Goal: Transaction & Acquisition: Obtain resource

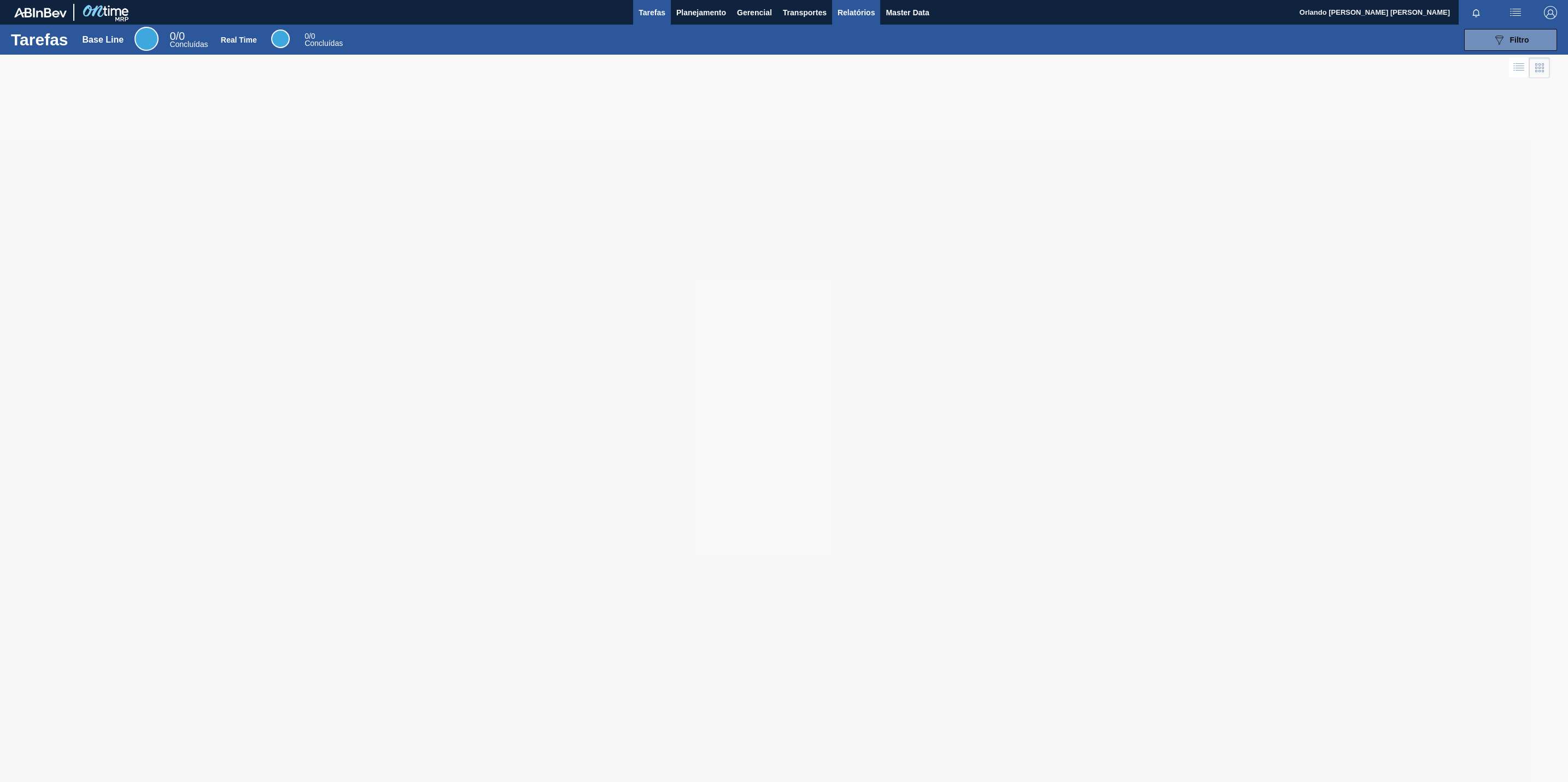
click at [842, 17] on span "Relatórios" at bounding box center [856, 12] width 37 height 13
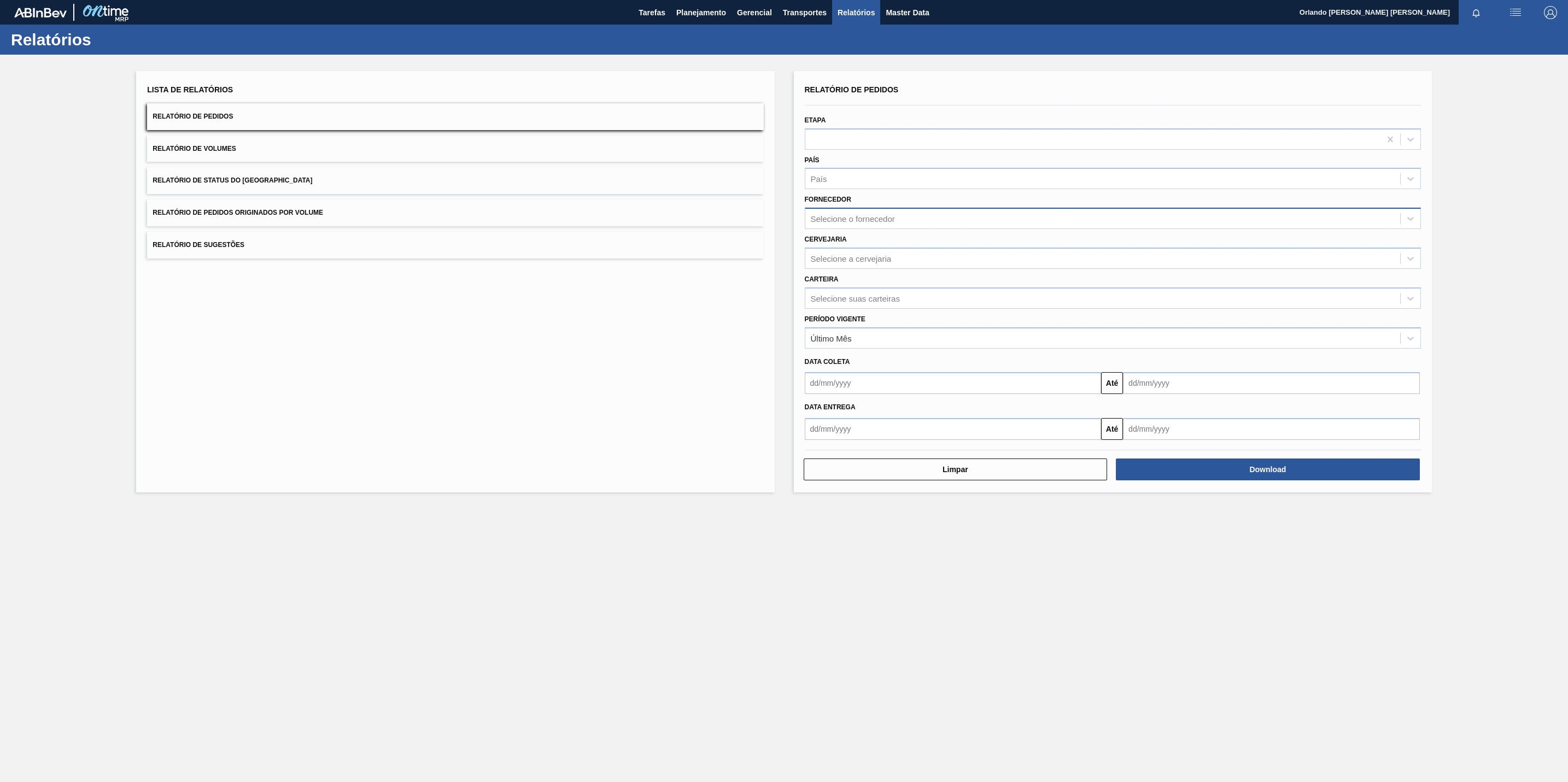
click at [837, 220] on div "Selecione o fornecedor" at bounding box center [853, 218] width 84 height 9
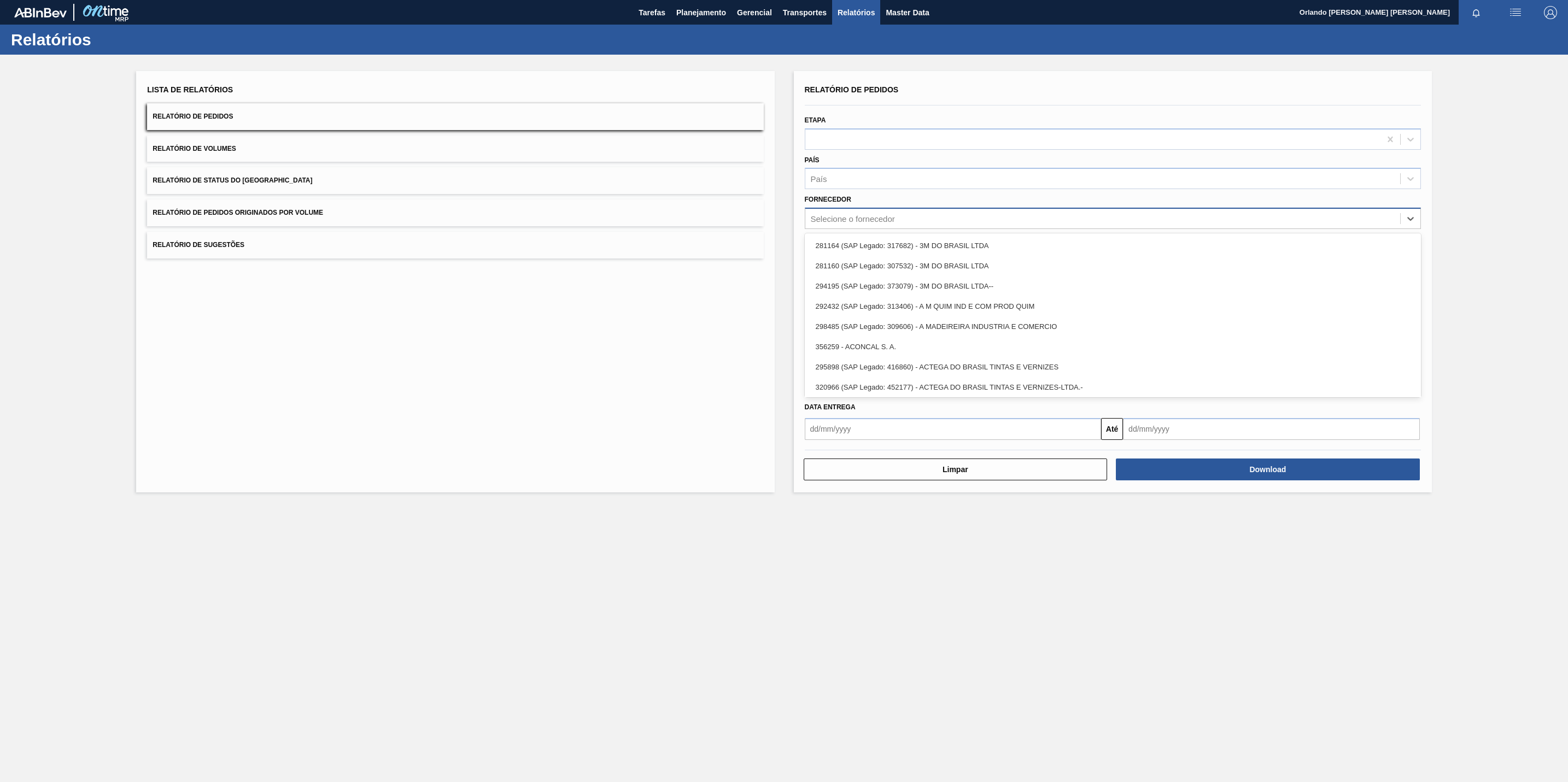
paste input "280389"
type input "280389"
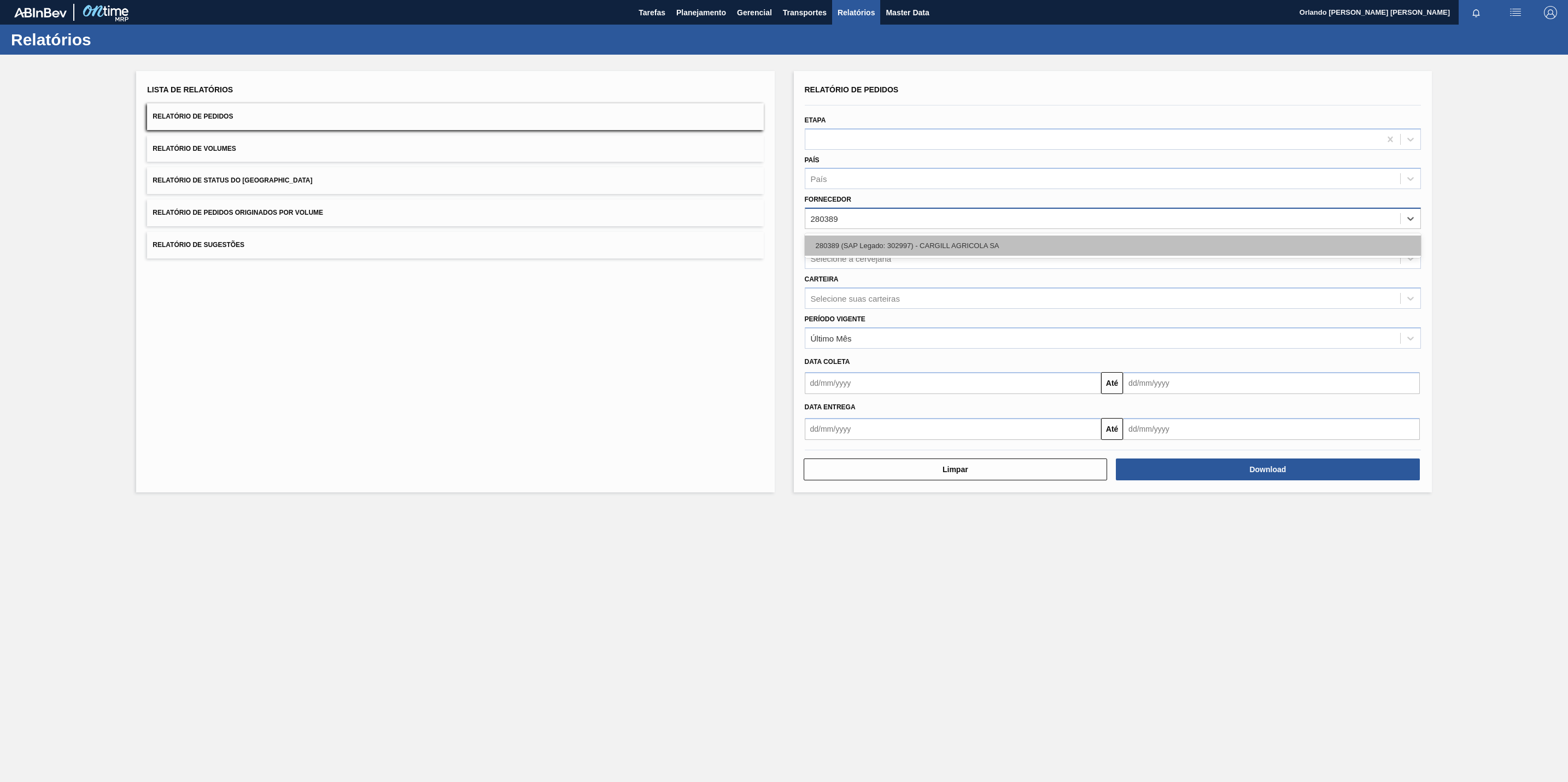
click at [871, 237] on div "280389 (SAP Legado: 302997) - CARGILL AGRICOLA SA" at bounding box center [1113, 246] width 616 height 20
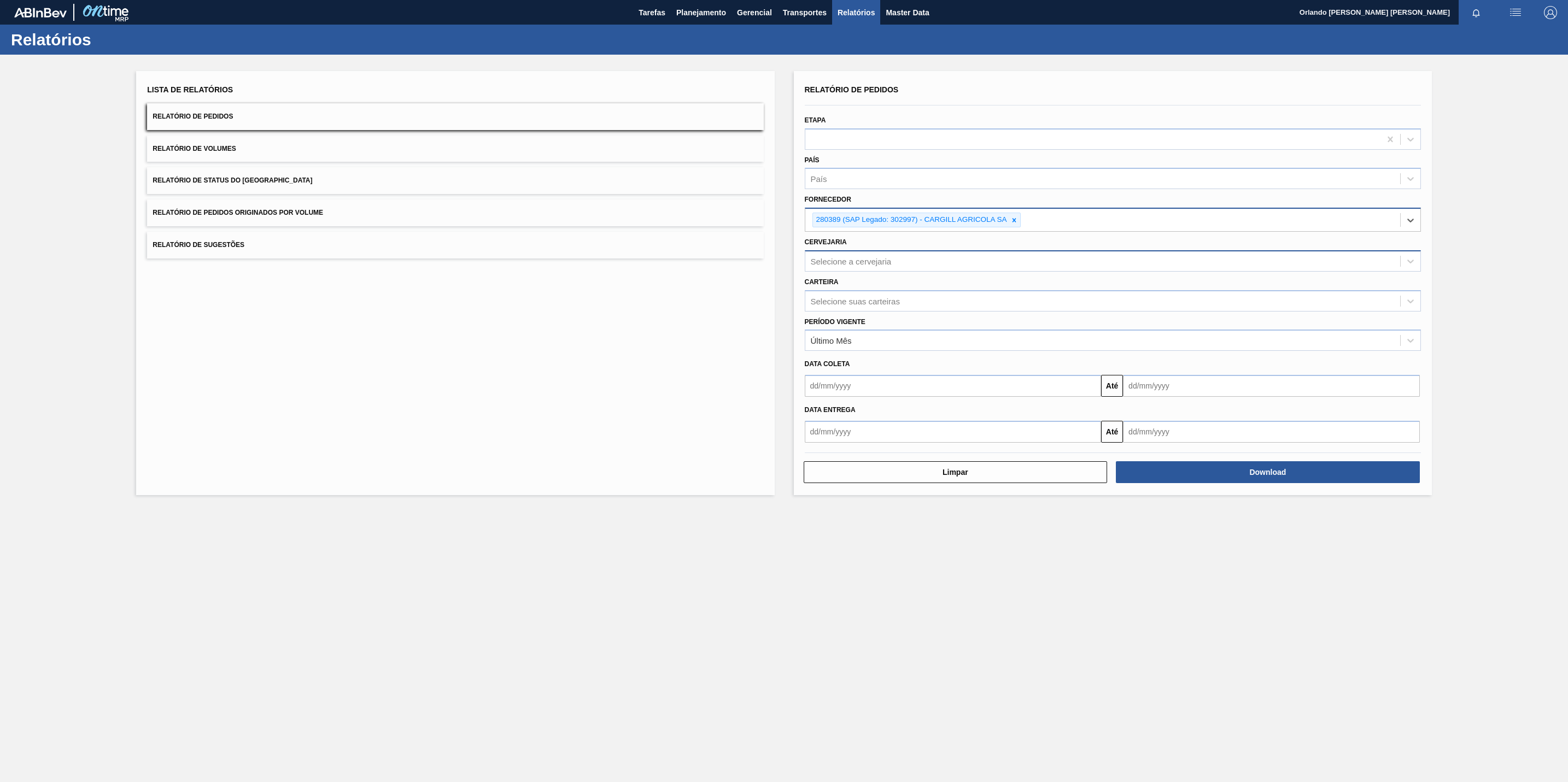
click at [878, 259] on div "Selecione a cervejaria" at bounding box center [851, 261] width 81 height 9
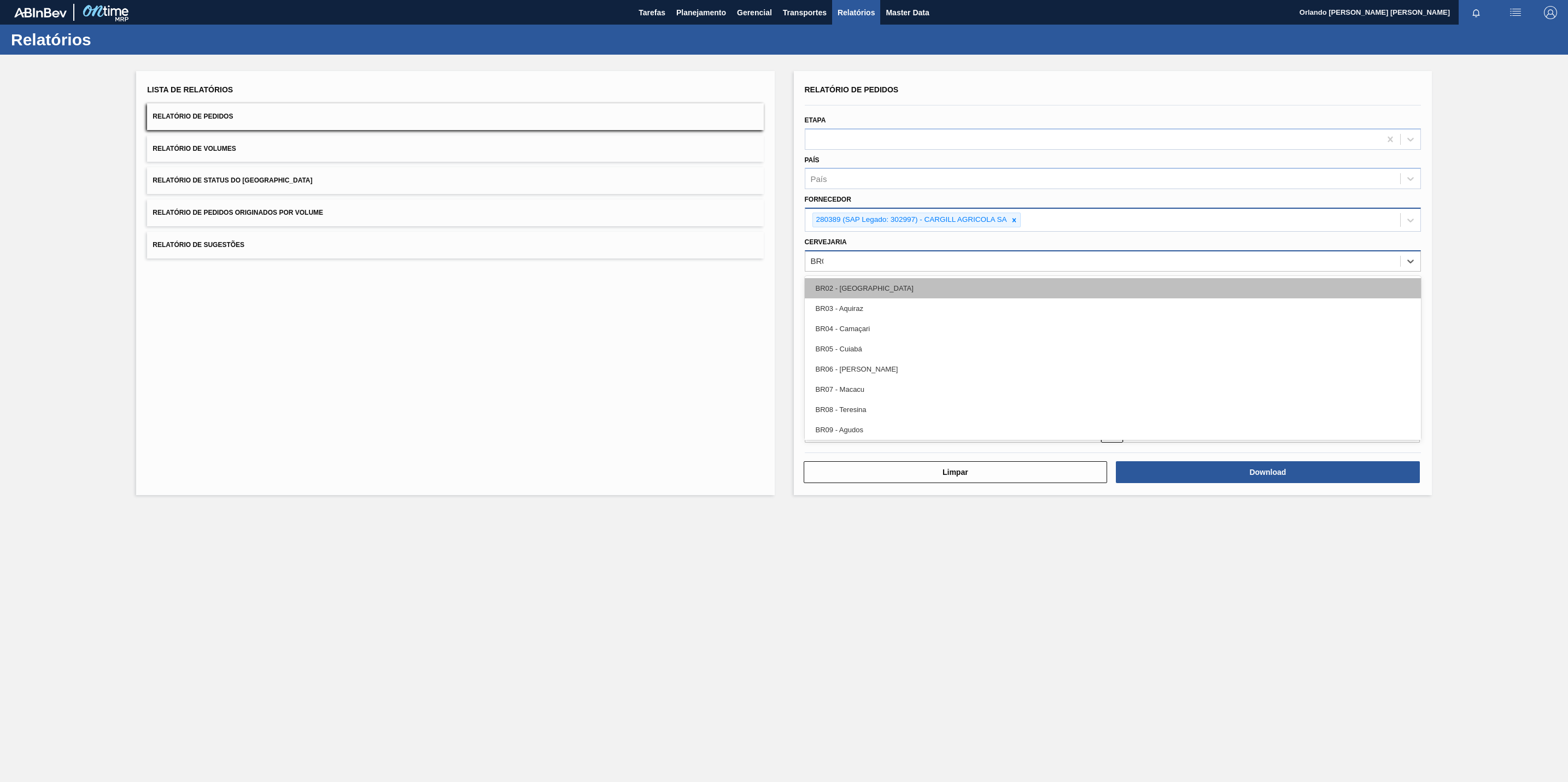
type input "BR02"
click at [858, 284] on div "BR02 - [GEOGRAPHIC_DATA]" at bounding box center [1113, 288] width 616 height 20
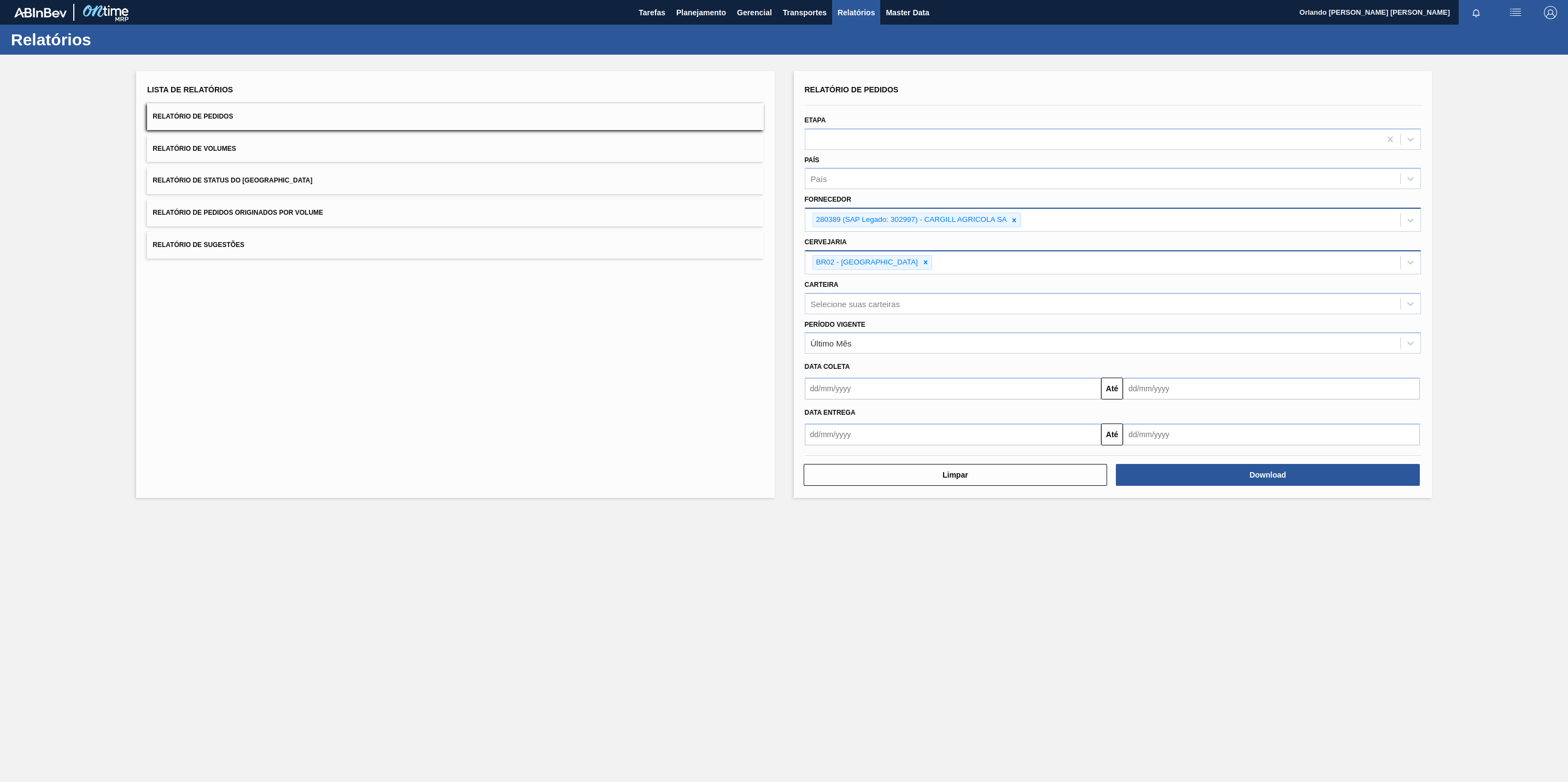
click at [1044, 521] on main "Tarefas Planejamento Gerencial Transportes Relatórios Master Data [PERSON_NAME]…" at bounding box center [784, 391] width 1568 height 782
click at [1044, 480] on button "Download" at bounding box center [1267, 475] width 304 height 22
click at [1011, 220] on icon at bounding box center [1013, 220] width 7 height 7
click at [955, 213] on div "Selecione o fornecedor" at bounding box center [1103, 218] width 595 height 16
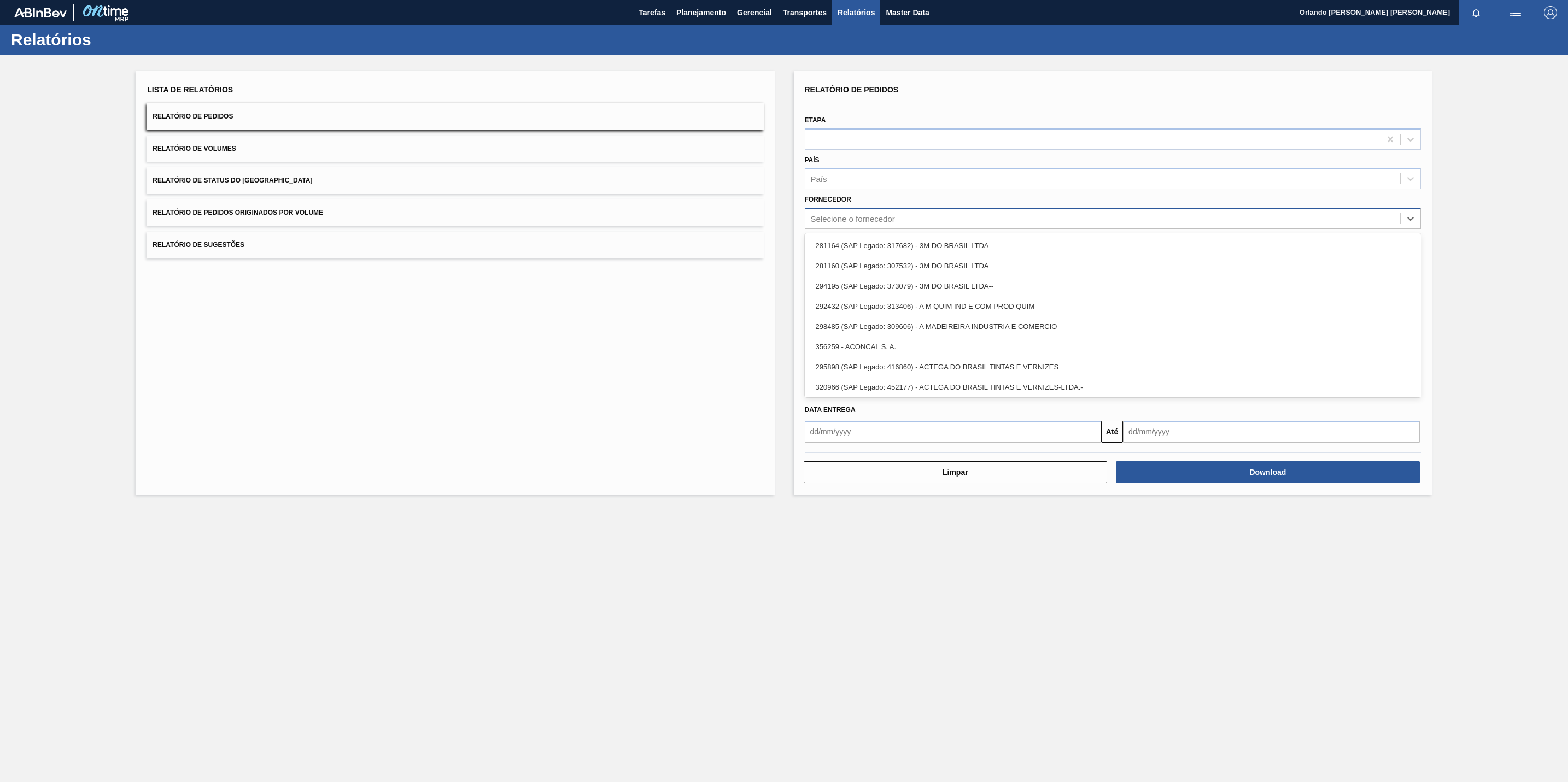
paste input "320622"
type input "320622"
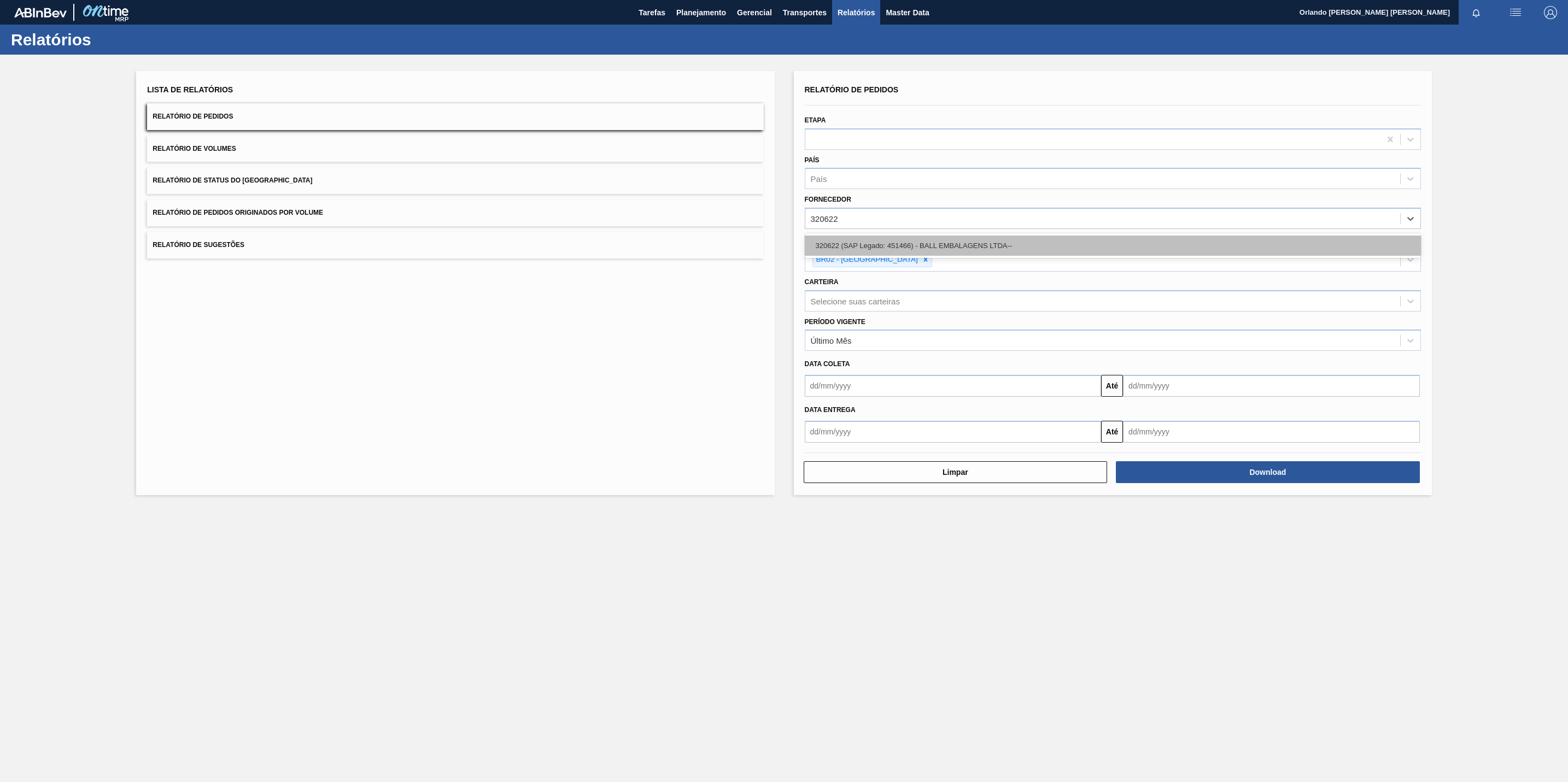
click at [839, 238] on div "320622 (SAP Legado: 451466) - BALL EMBALAGENS LTDA--" at bounding box center [1113, 246] width 616 height 20
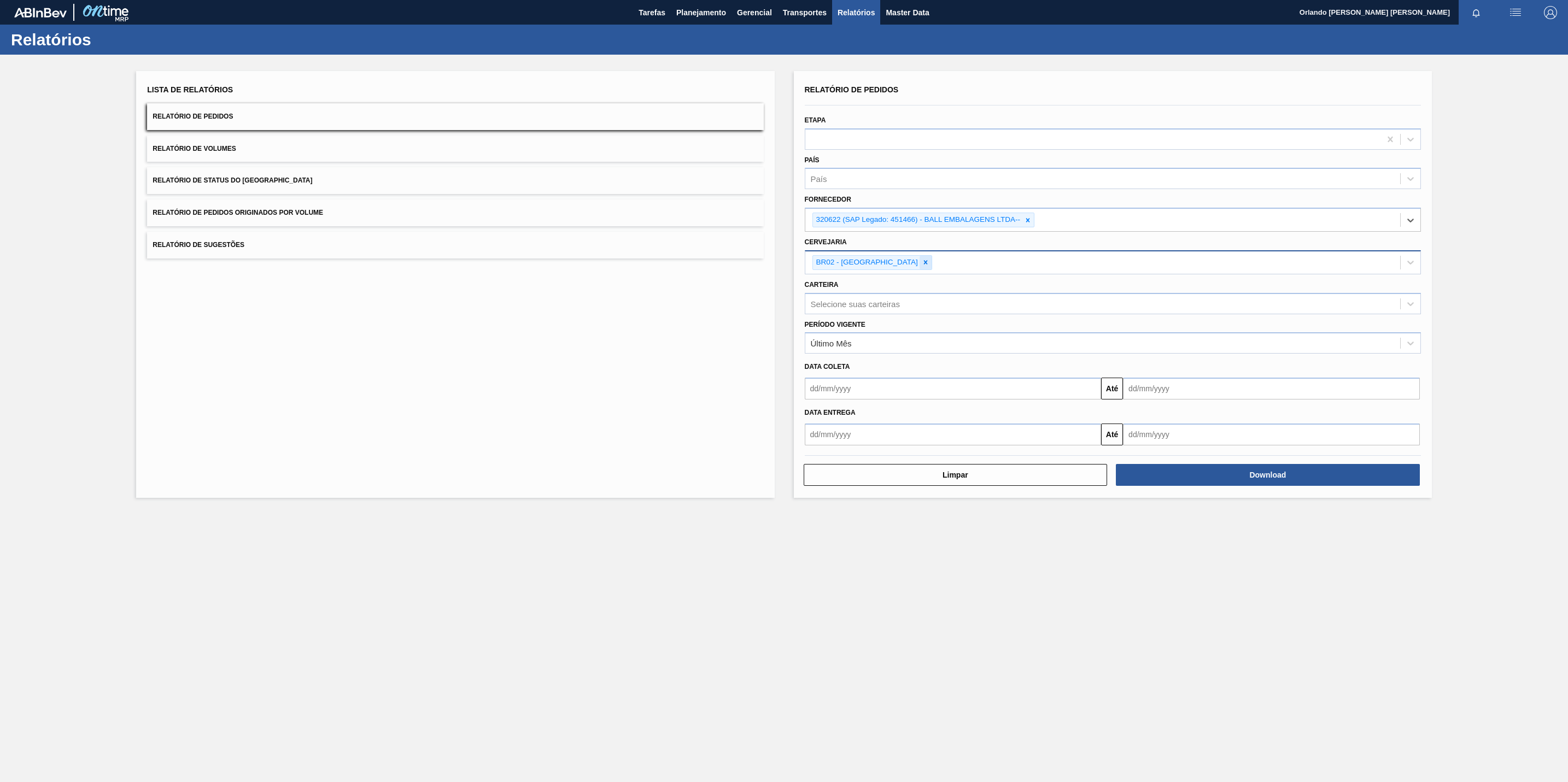
click at [919, 266] on div at bounding box center [925, 262] width 12 height 13
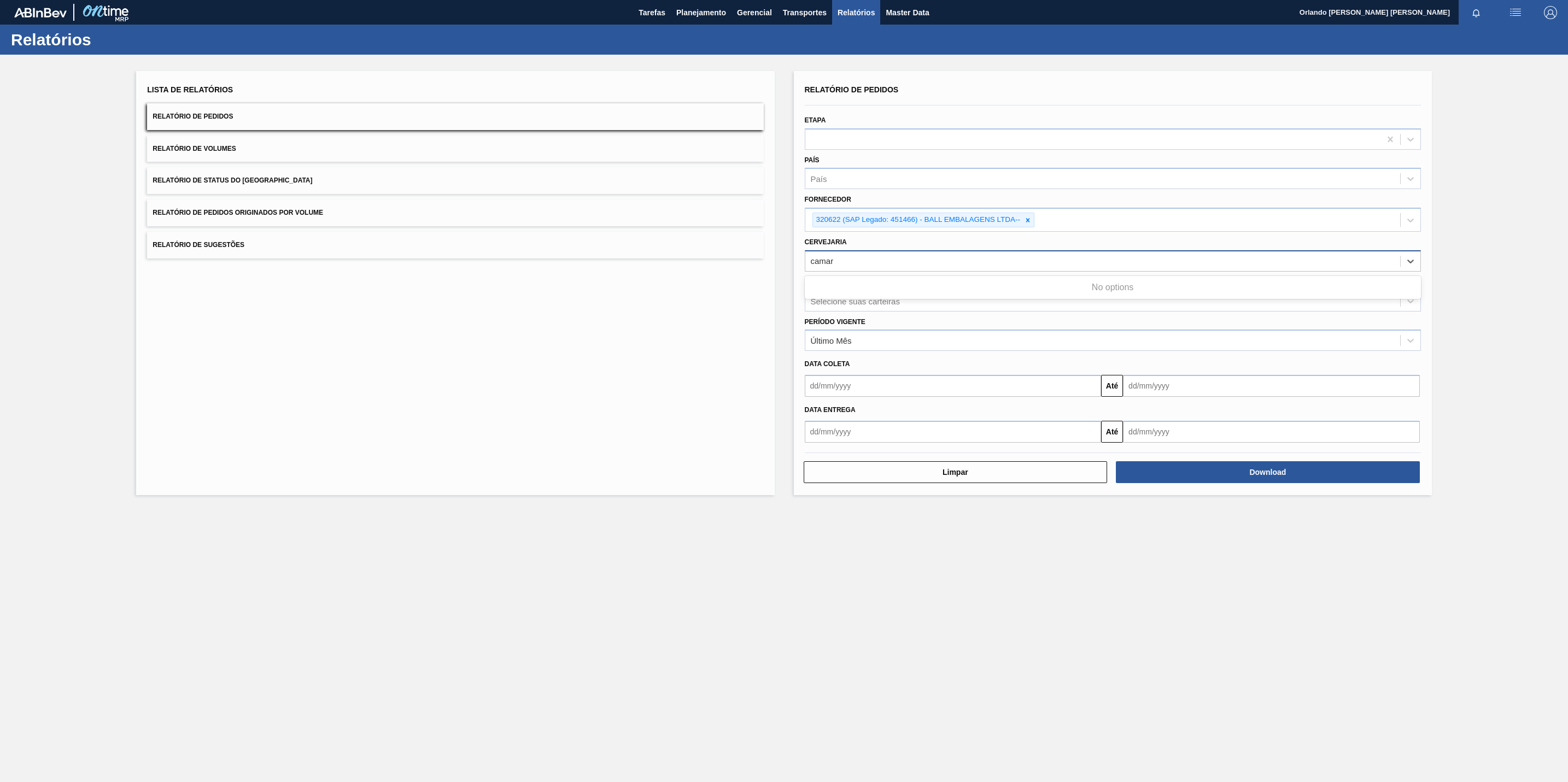
type input "cama"
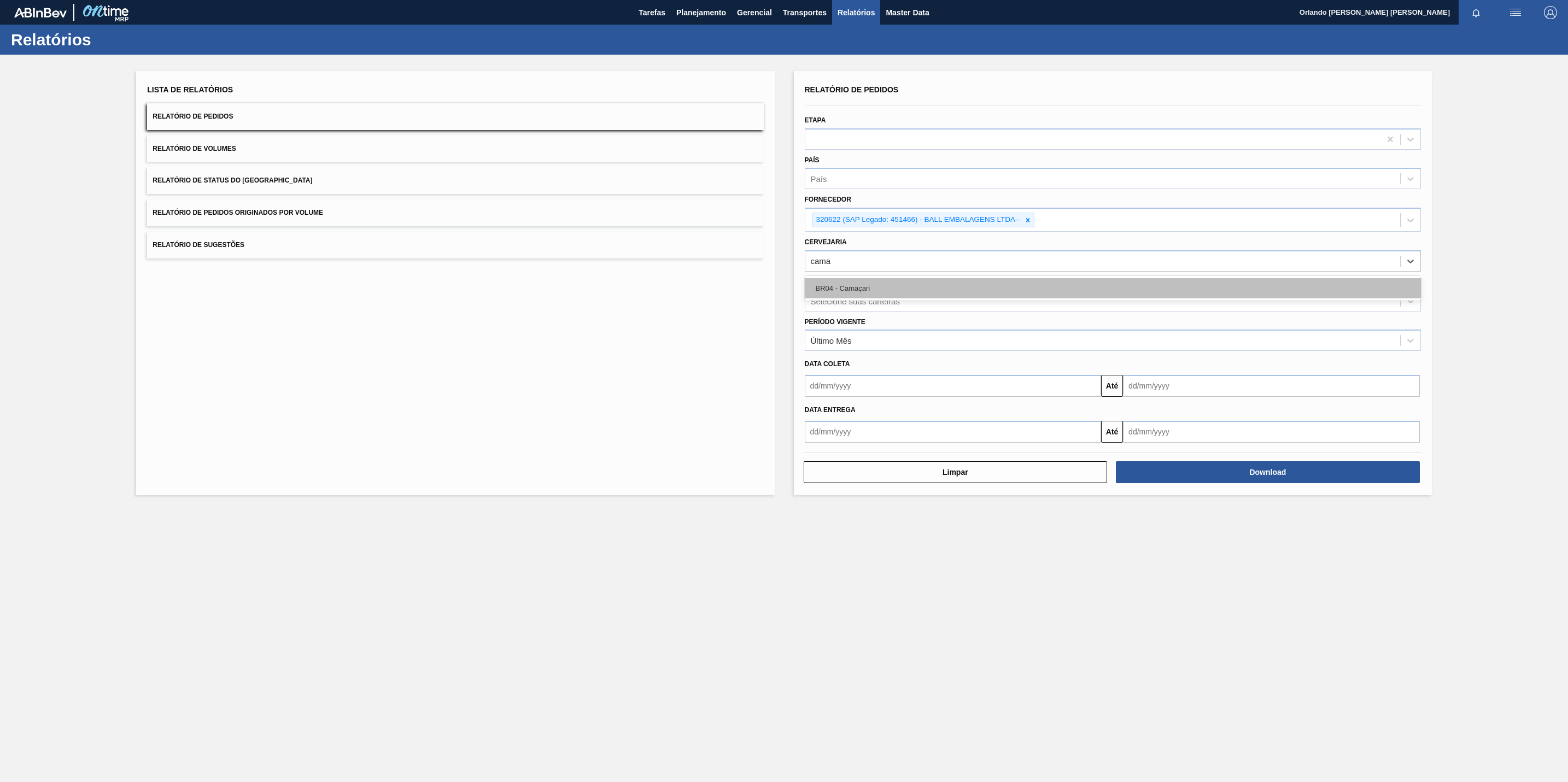
click at [885, 284] on div "BR04 - Camaçari" at bounding box center [1113, 288] width 616 height 20
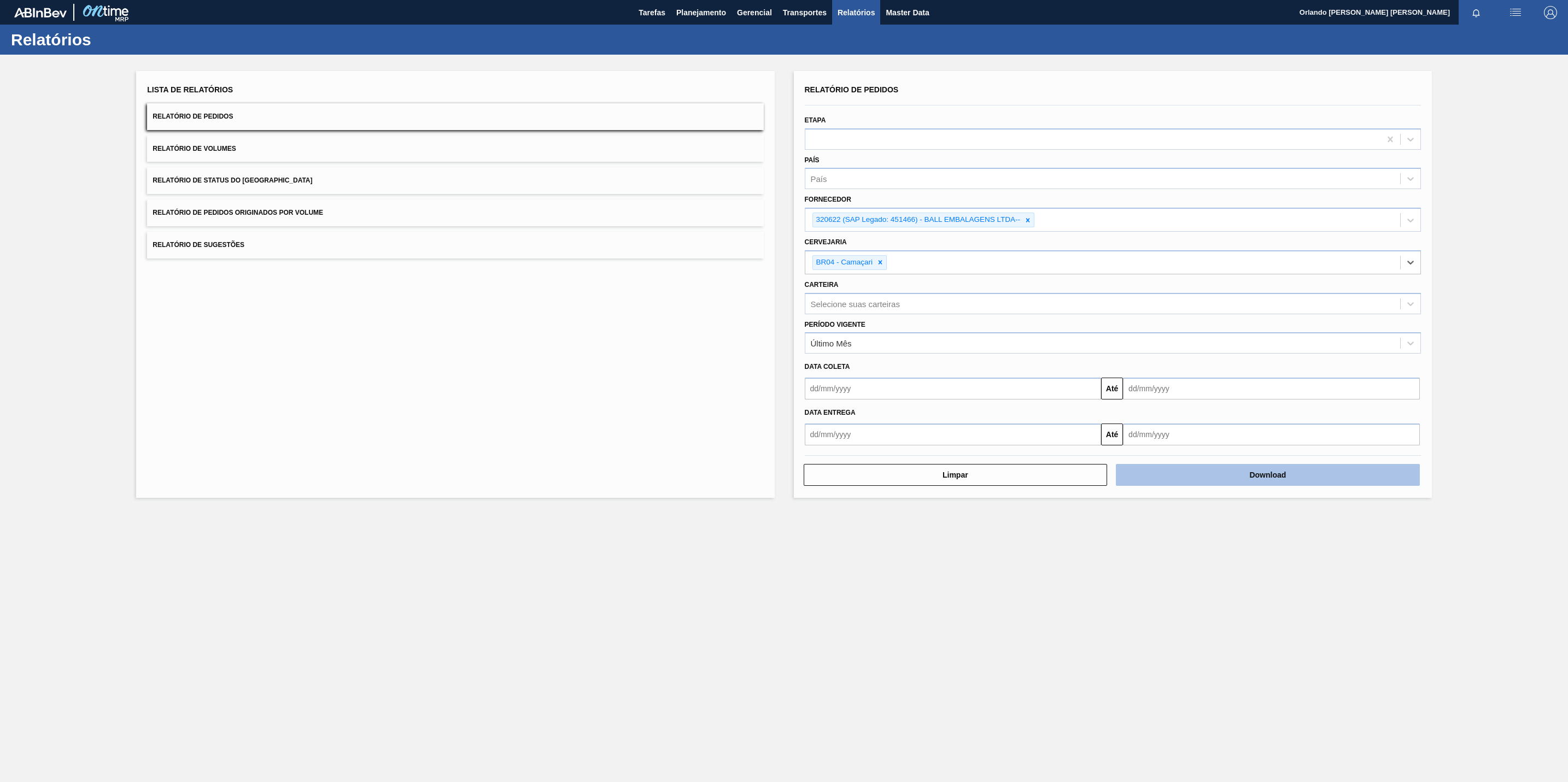
click at [1044, 473] on button "Download" at bounding box center [1267, 475] width 304 height 22
click at [1033, 221] on div at bounding box center [1028, 220] width 12 height 13
paste input "320622"
type input "320622"
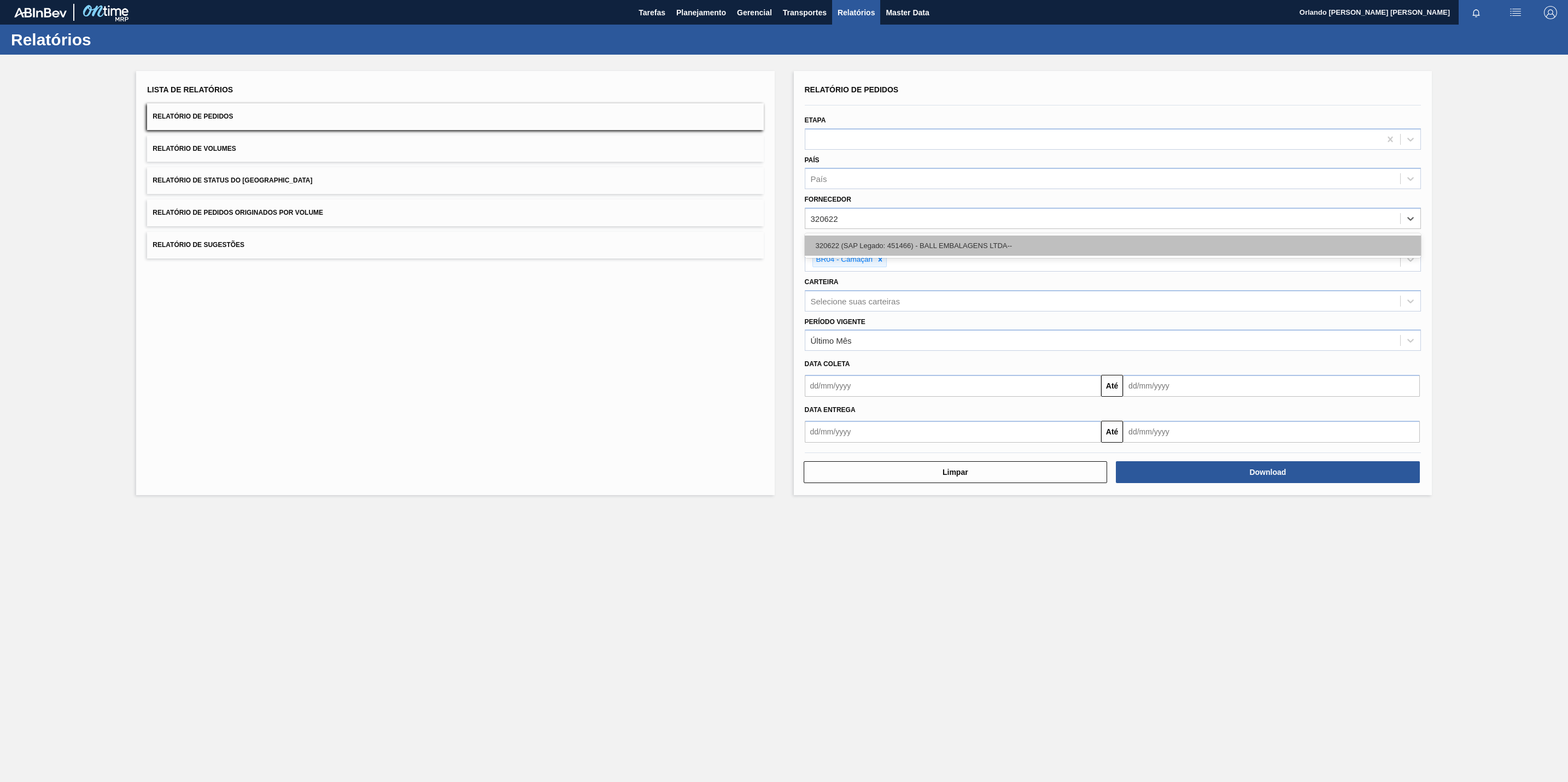
click at [890, 242] on div "320622 (SAP Legado: 451466) - BALL EMBALAGENS LTDA--" at bounding box center [1113, 246] width 616 height 20
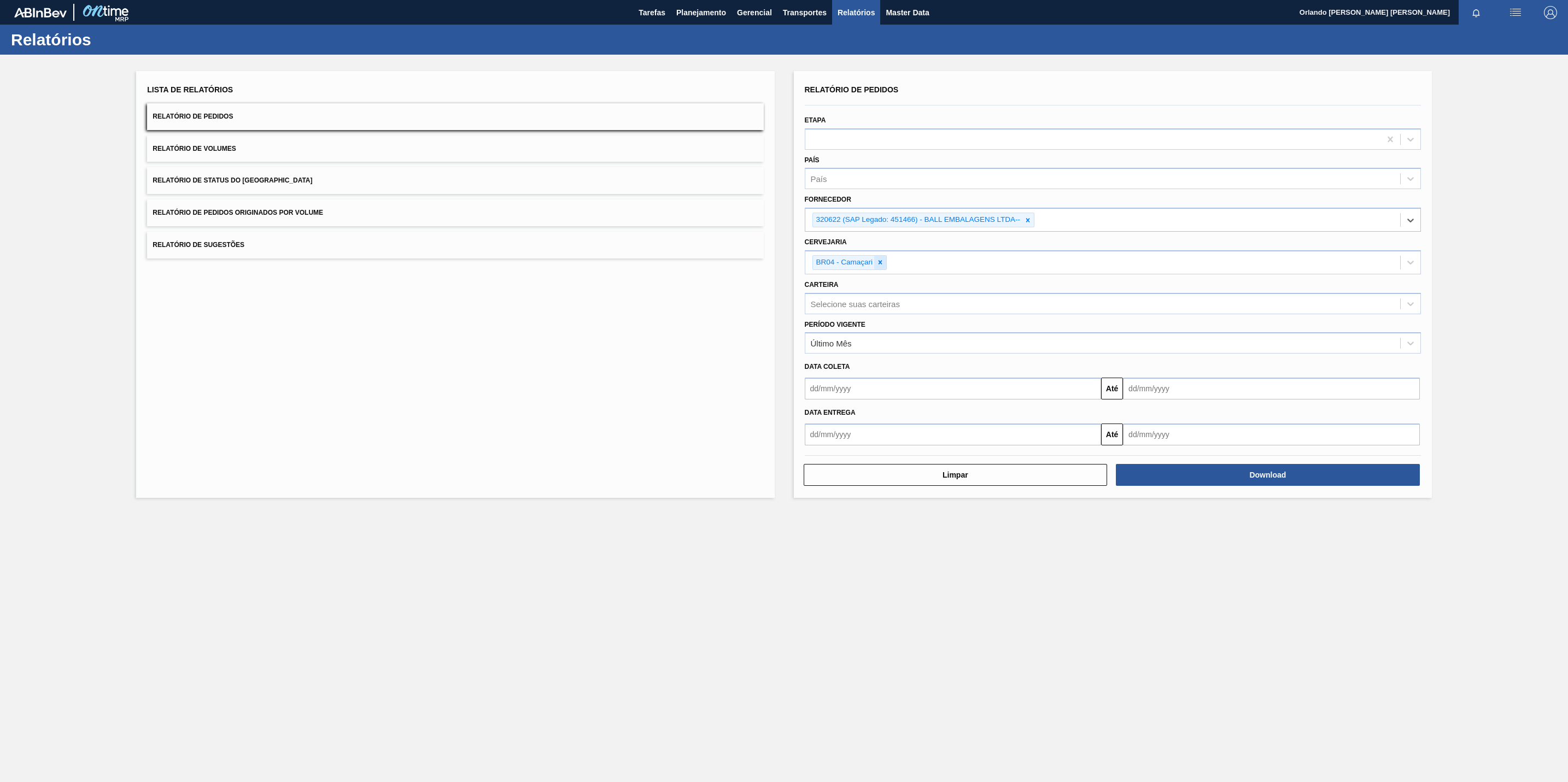
click at [883, 261] on icon at bounding box center [879, 262] width 7 height 7
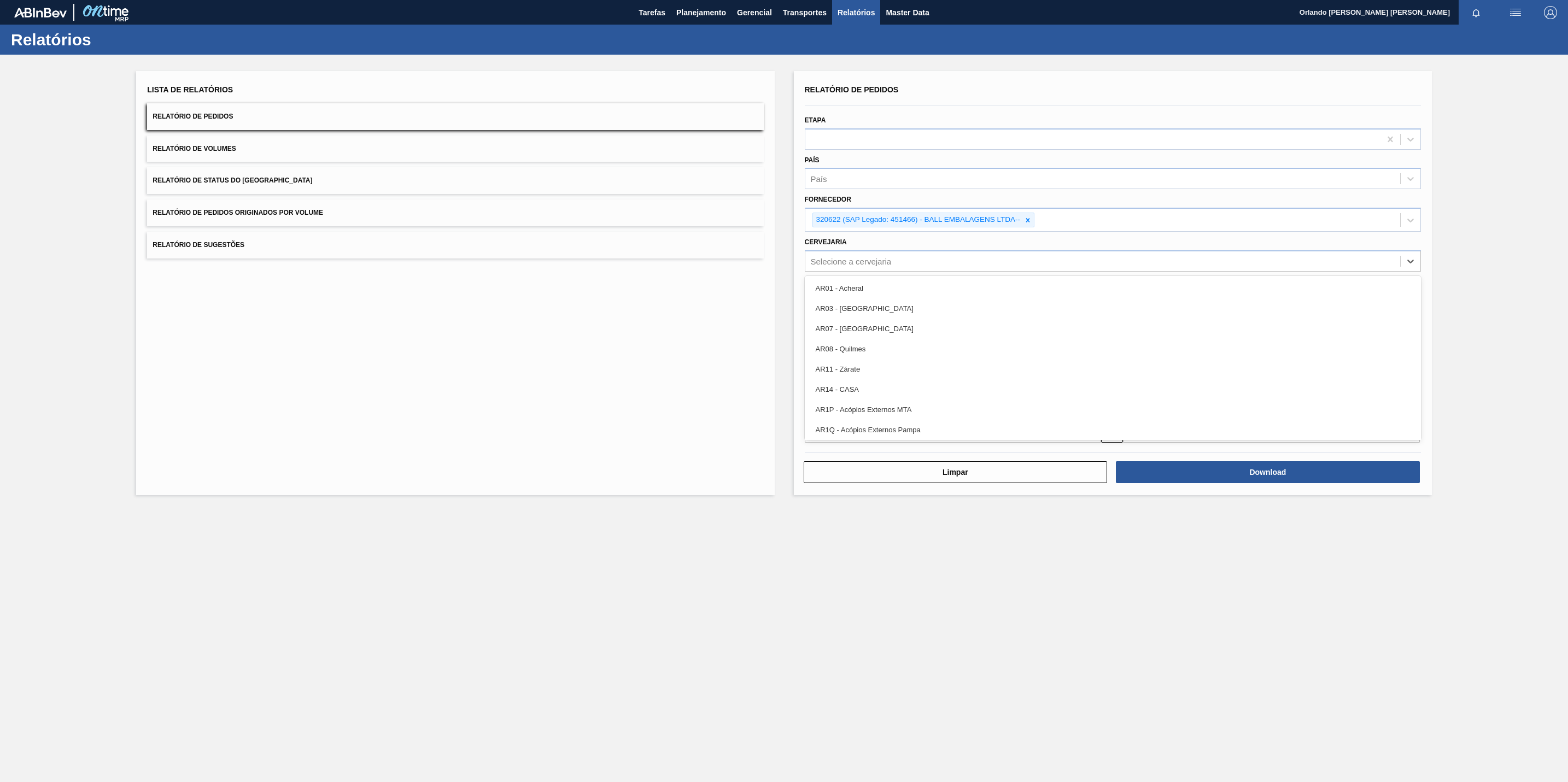
click at [883, 261] on div "Selecione a cervejaria" at bounding box center [851, 261] width 81 height 9
type input "BR02"
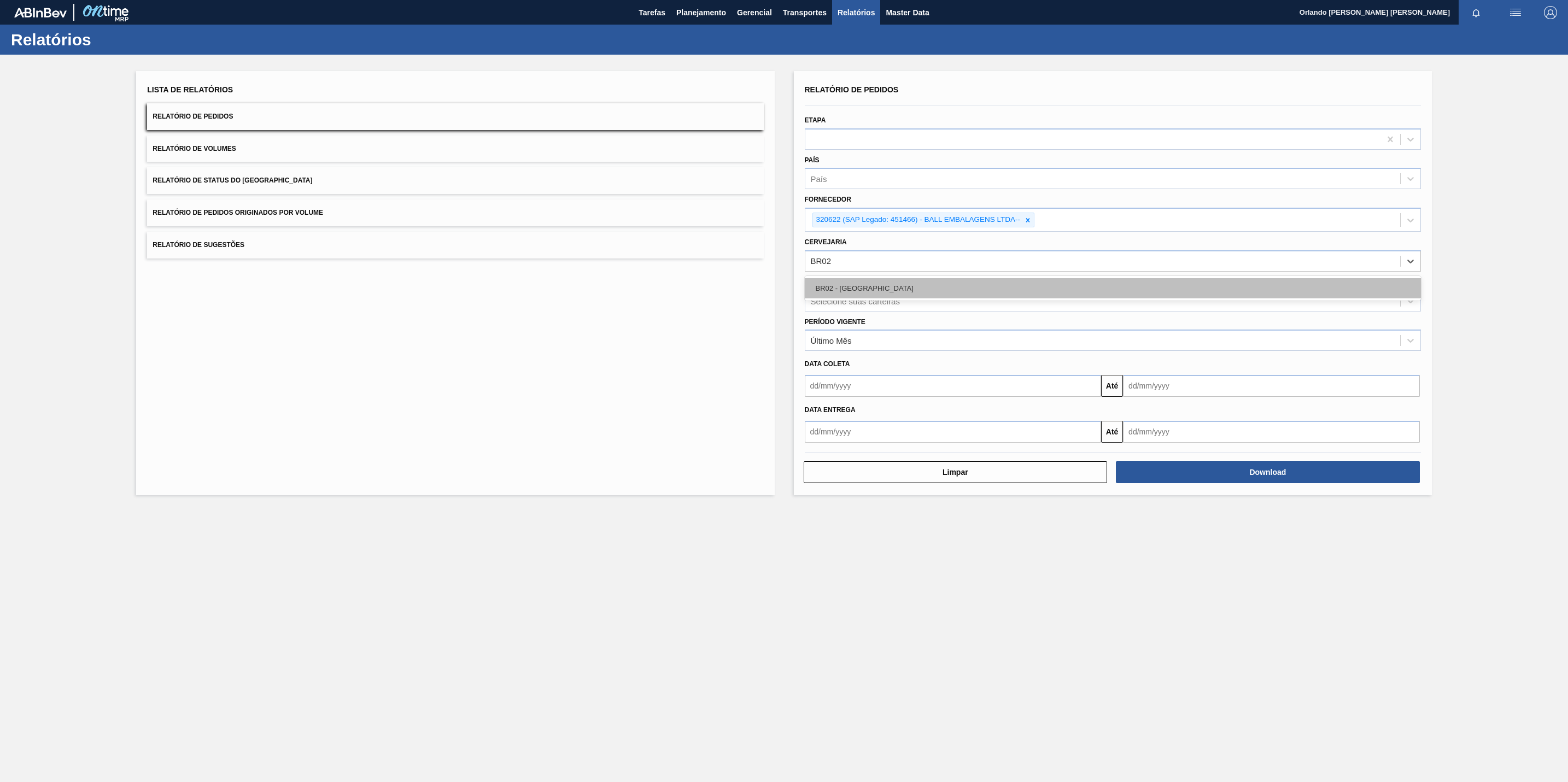
click at [893, 284] on div "BR02 - [GEOGRAPHIC_DATA]" at bounding box center [1113, 288] width 616 height 20
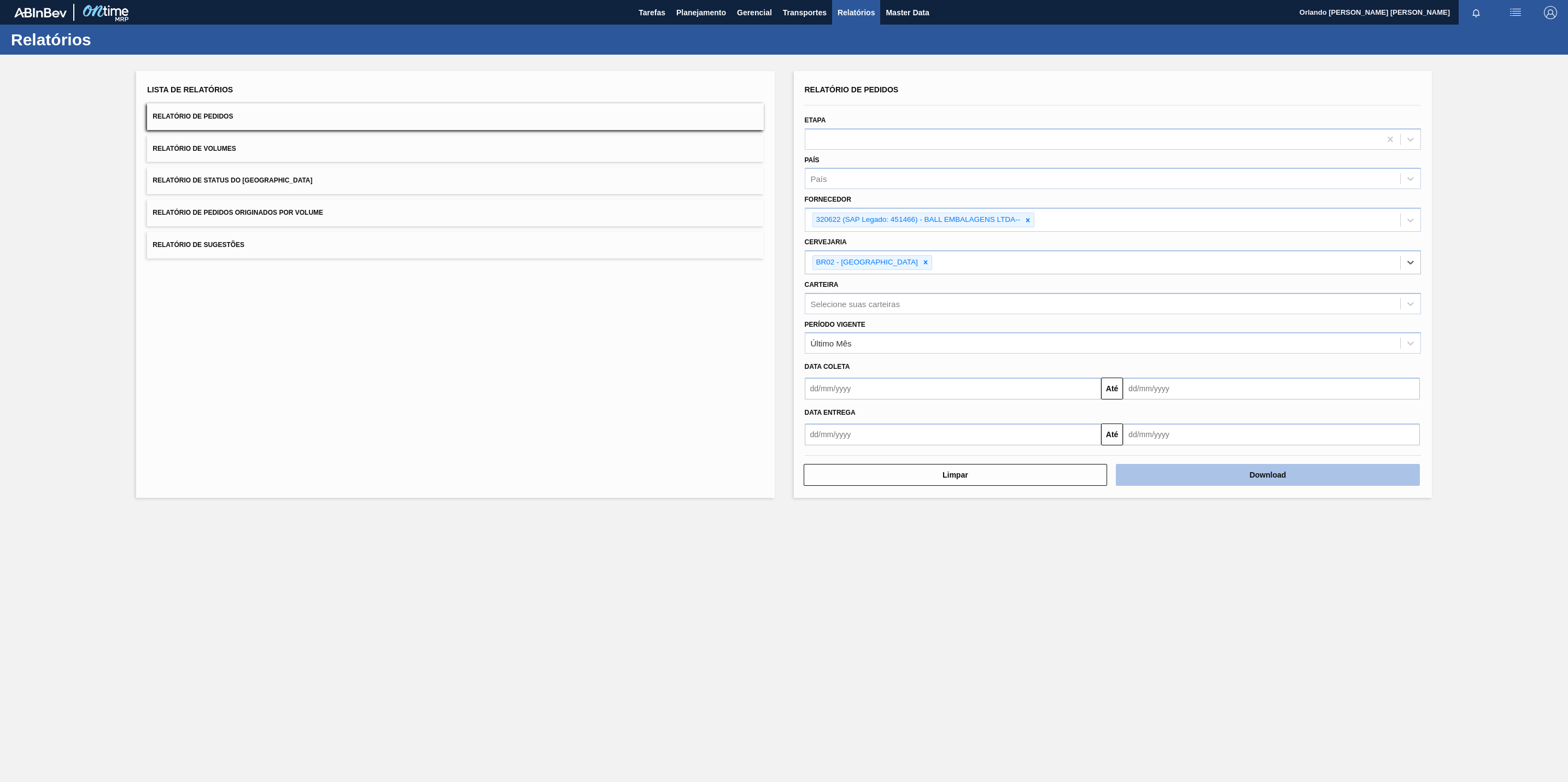
click at [1044, 476] on button "Download" at bounding box center [1267, 475] width 304 height 22
click at [1026, 221] on icon at bounding box center [1028, 220] width 7 height 7
paste input "320622"
type input "320622"
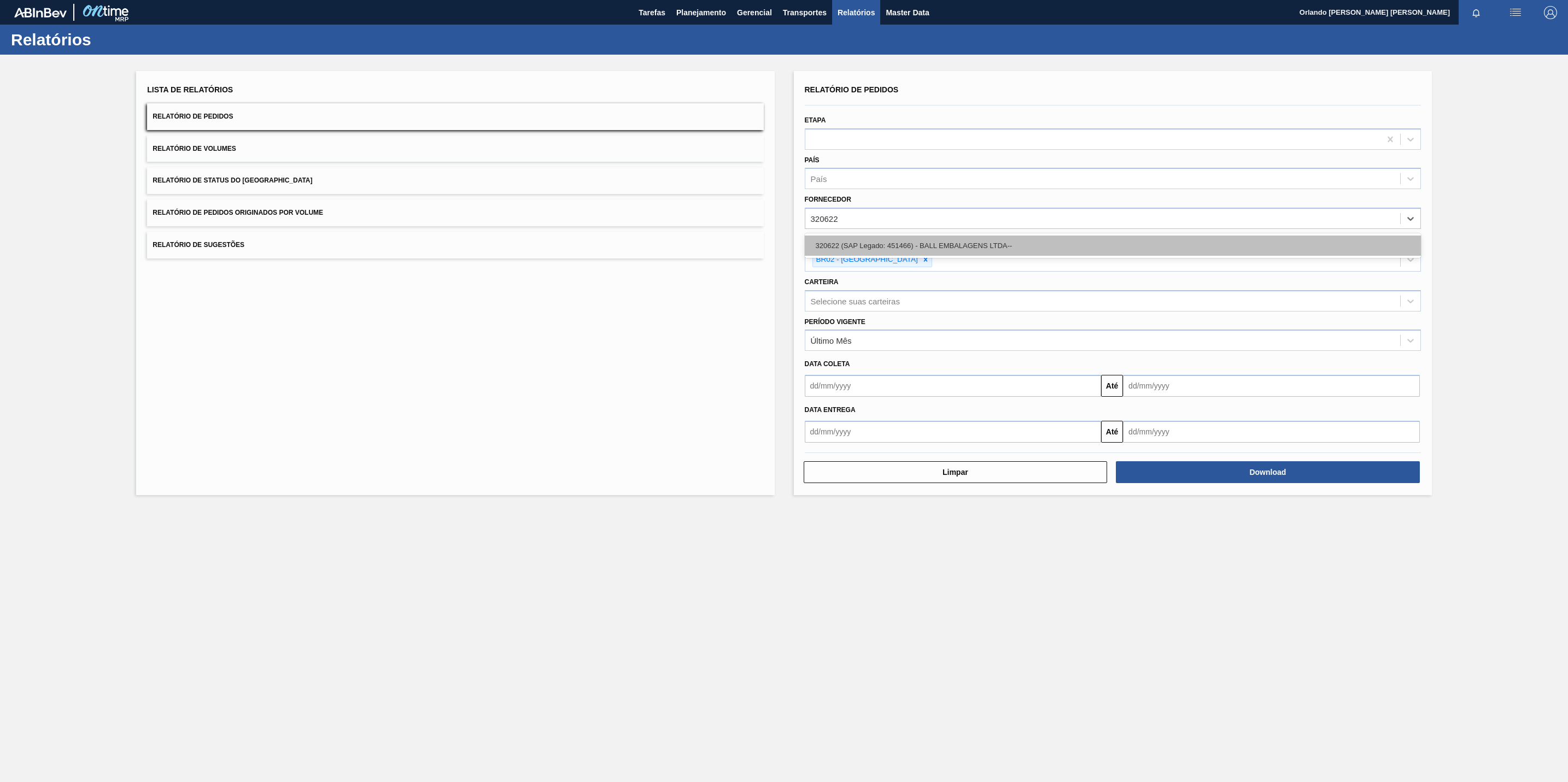
click at [903, 245] on div "320622 (SAP Legado: 451466) - BALL EMBALAGENS LTDA--" at bounding box center [1113, 246] width 616 height 20
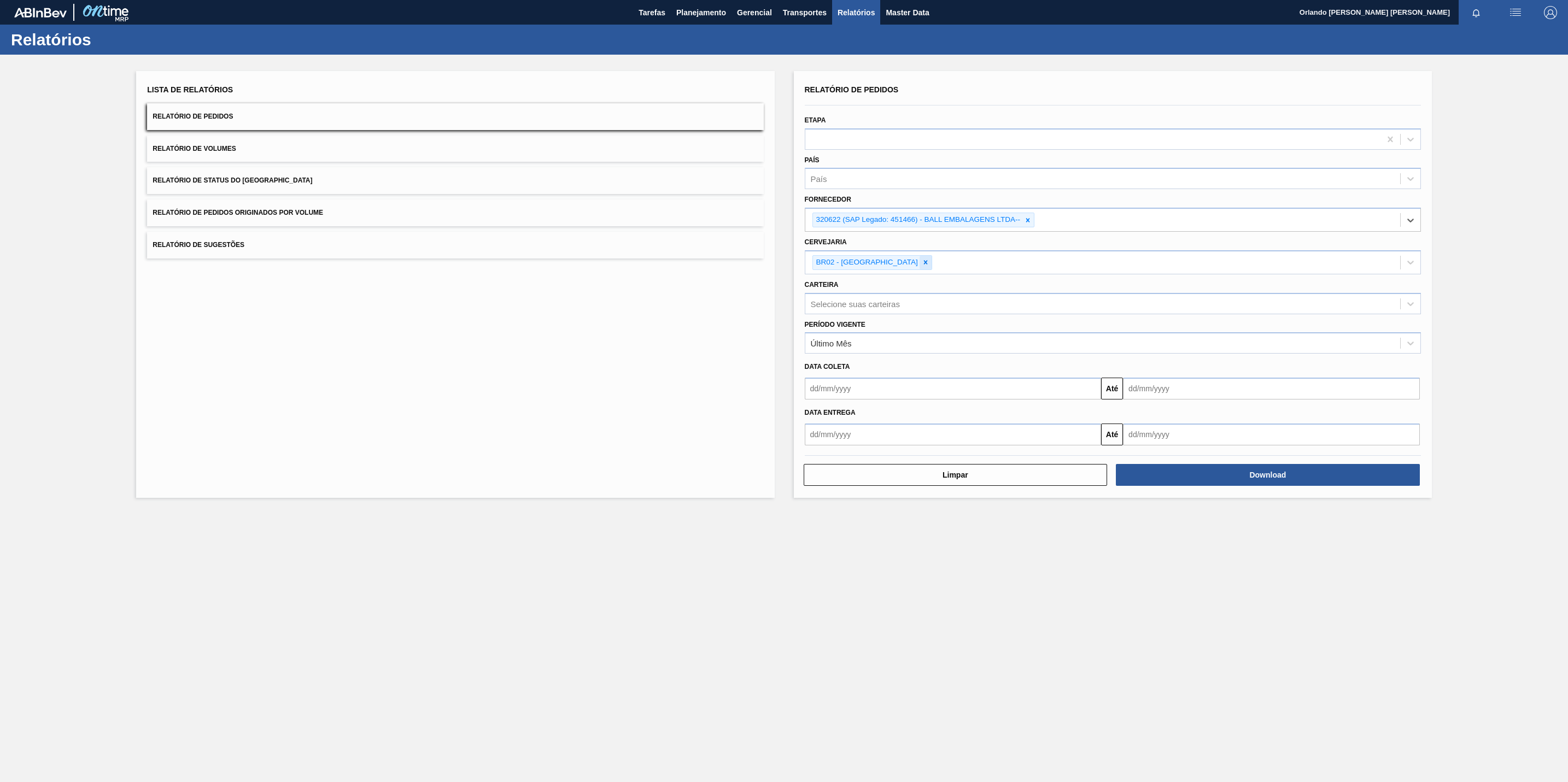
click at [922, 261] on icon at bounding box center [925, 262] width 7 height 7
click at [878, 261] on div "Selecione a cervejaria" at bounding box center [851, 261] width 81 height 9
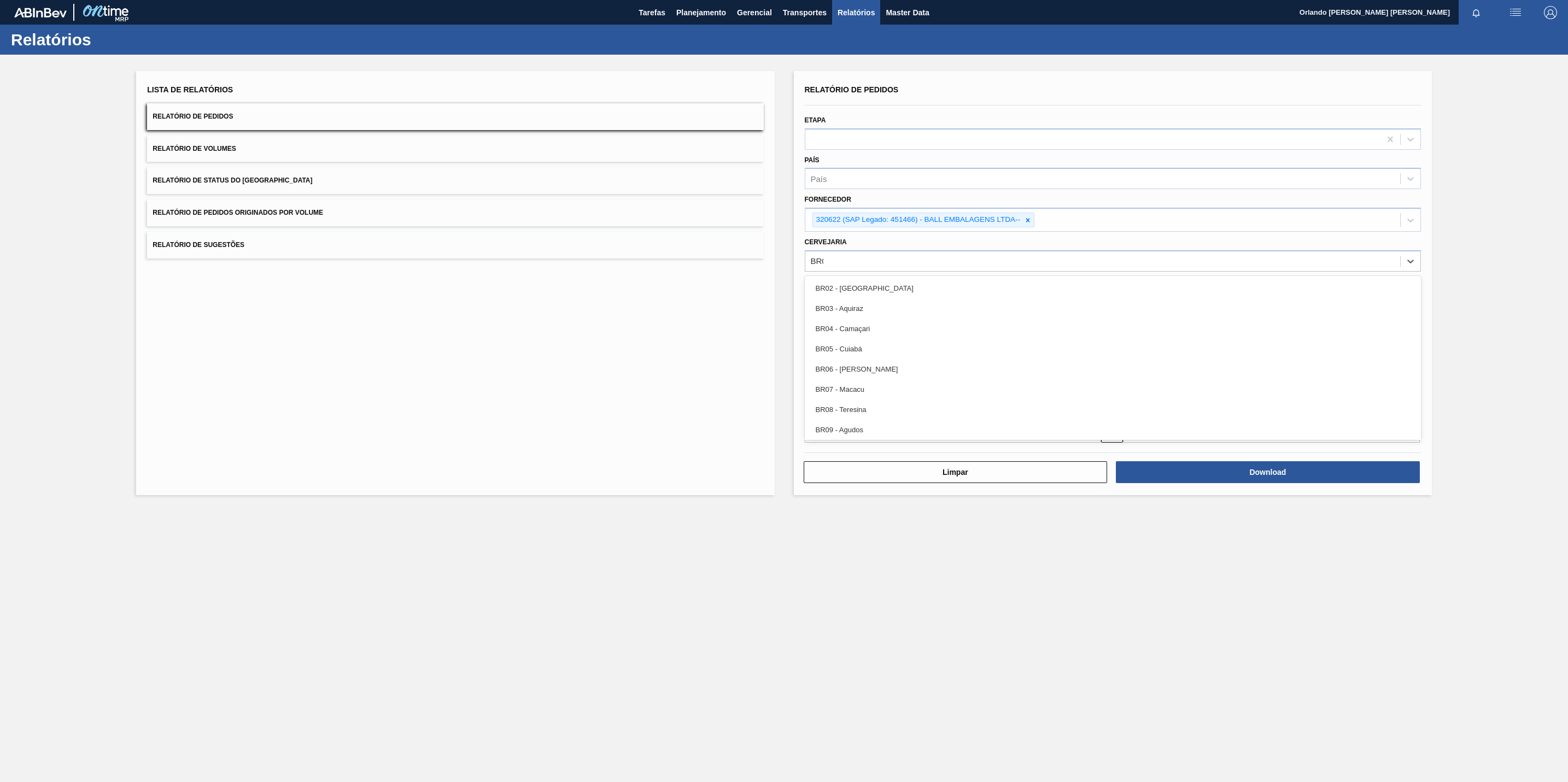
type input "BR02"
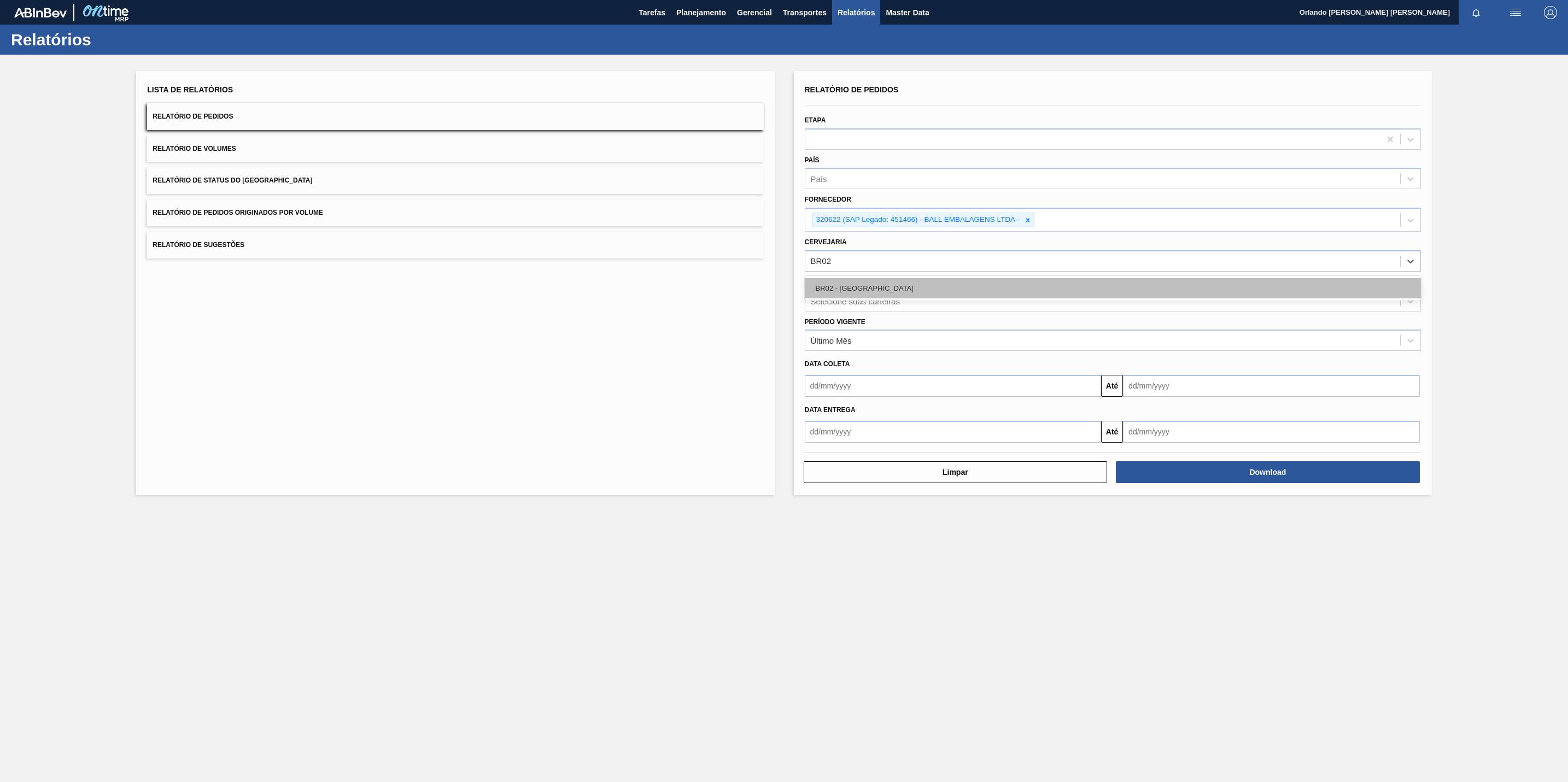
click at [824, 291] on div "BR02 - [GEOGRAPHIC_DATA]" at bounding box center [1113, 288] width 616 height 20
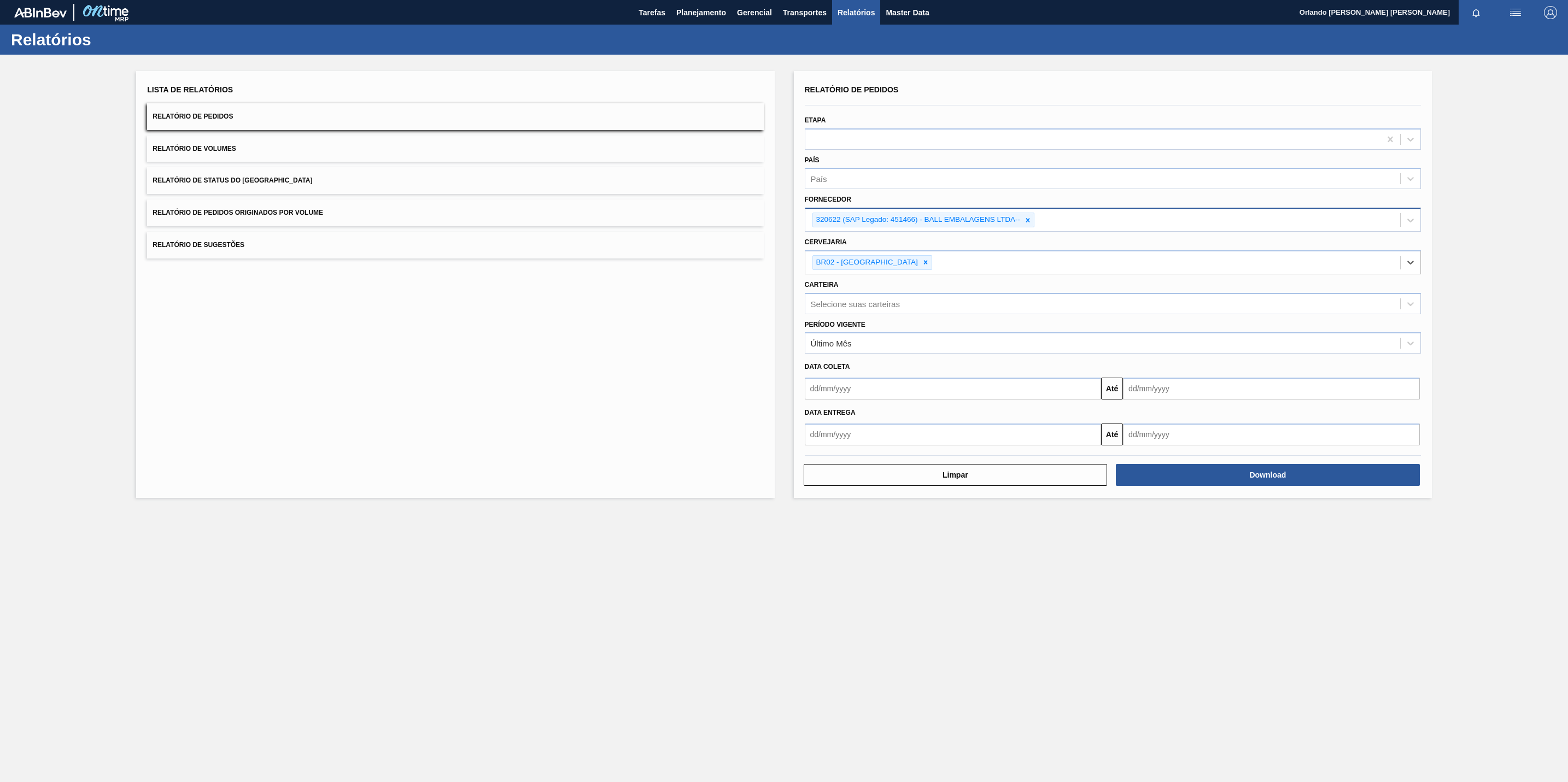
click at [1044, 222] on div "320622 (SAP Legado: 451466) - BALL EMBALAGENS LTDA--" at bounding box center [1103, 220] width 595 height 22
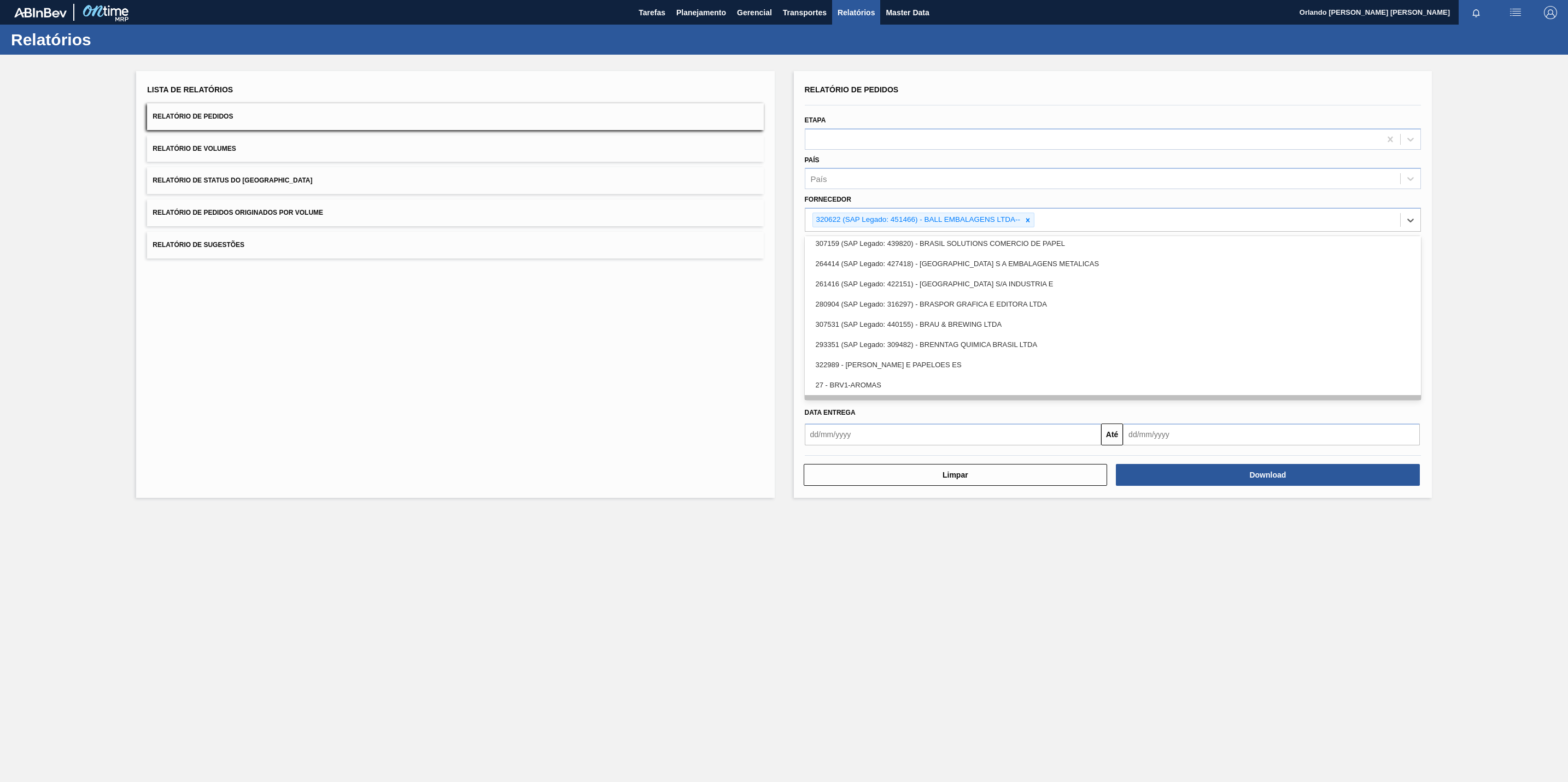
scroll to position [1862, 0]
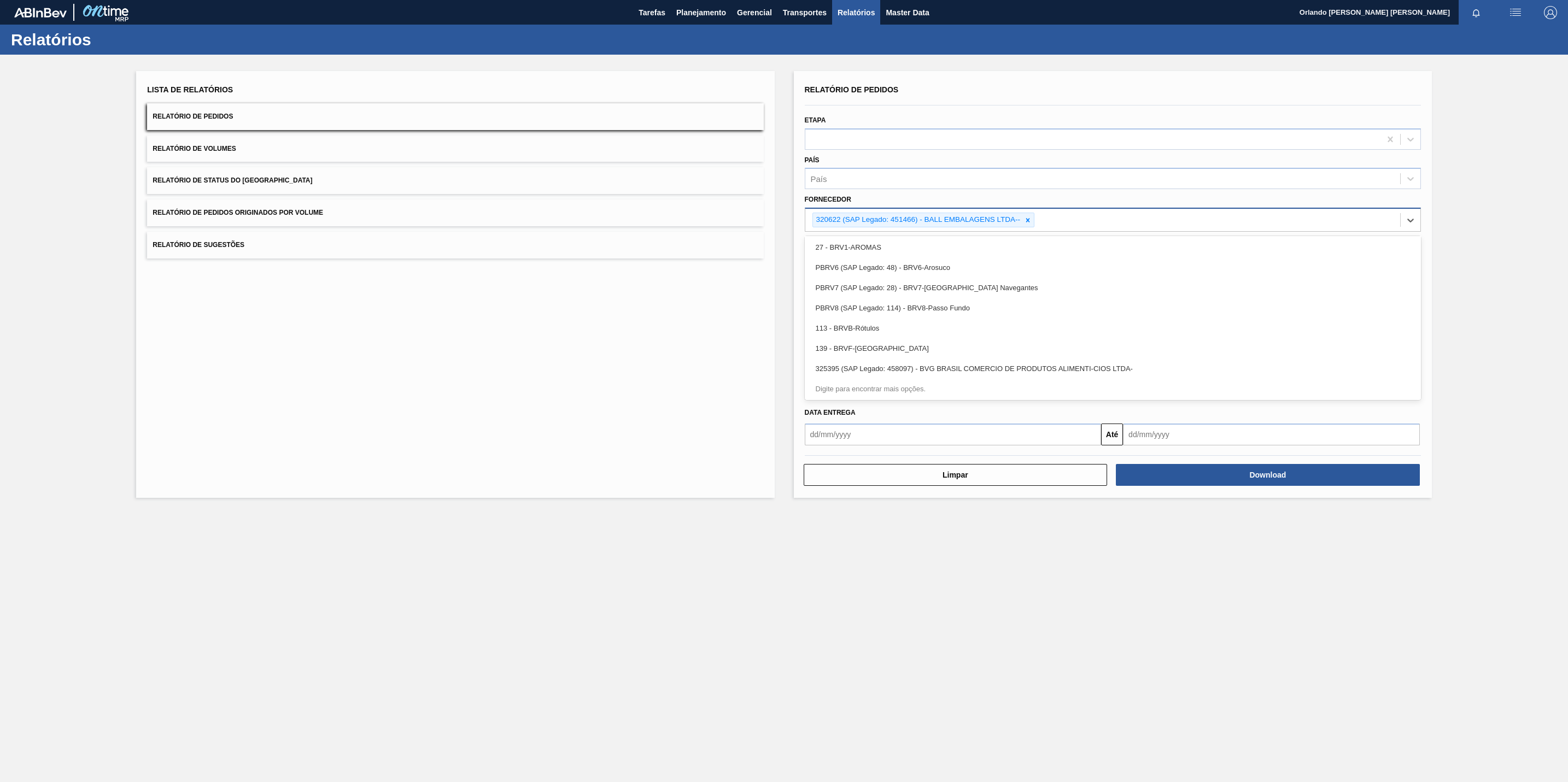
click at [1044, 218] on div "320622 (SAP Legado: 451466) - BALL EMBALAGENS LTDA--" at bounding box center [1103, 220] width 595 height 22
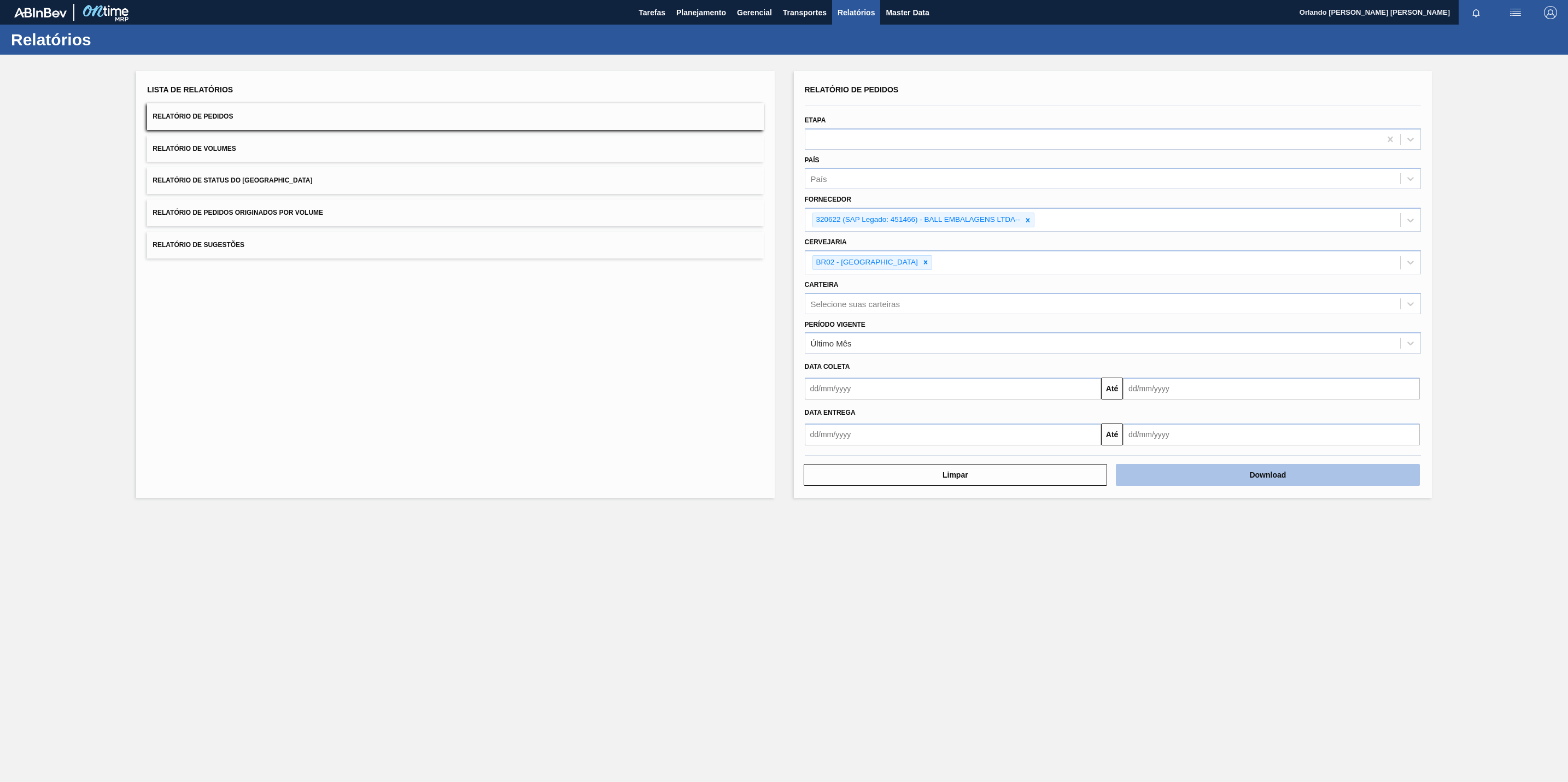
click at [1044, 483] on button "Download" at bounding box center [1267, 475] width 304 height 22
